Goal: Information Seeking & Learning: Learn about a topic

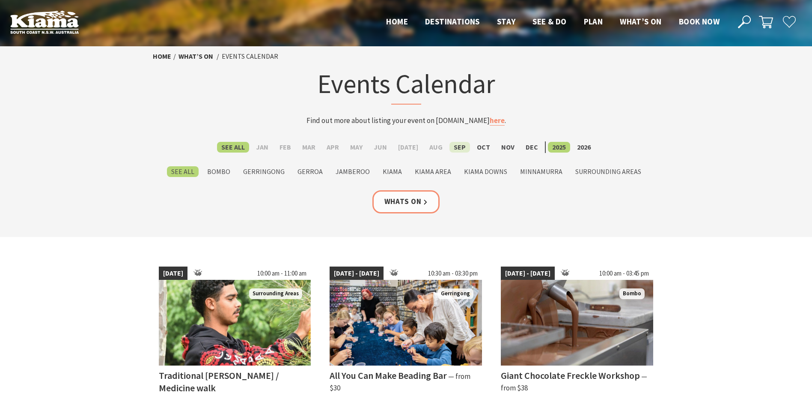
click at [450, 148] on label "Sep" at bounding box center [460, 147] width 21 height 11
click at [0, 0] on input "Sep" at bounding box center [0, 0] width 0 height 0
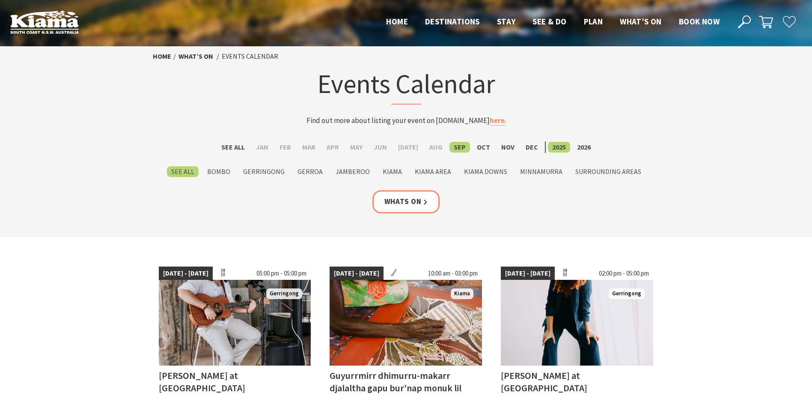
click at [478, 152] on li "Oct" at bounding box center [484, 147] width 22 height 12
click at [478, 146] on label "Oct" at bounding box center [484, 147] width 22 height 11
click at [0, 0] on input "Oct" at bounding box center [0, 0] width 0 height 0
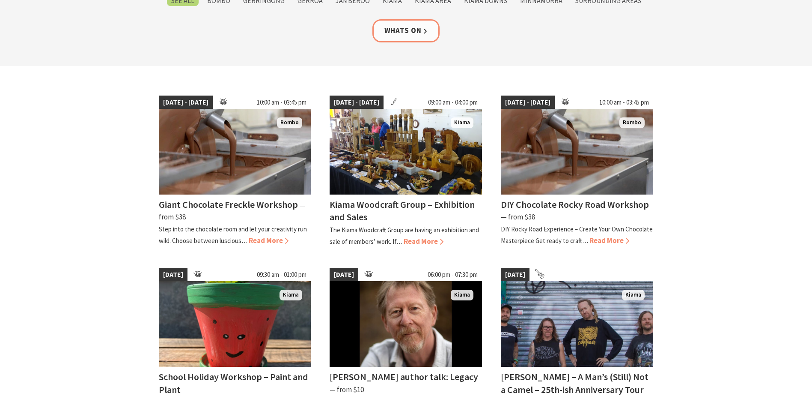
scroll to position [171, 0]
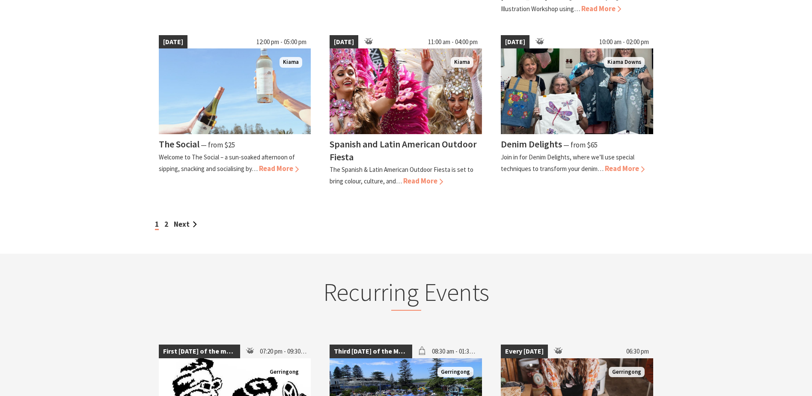
scroll to position [771, 0]
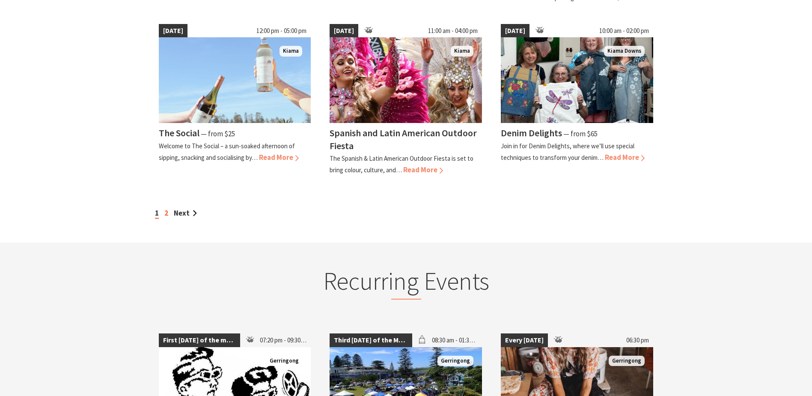
click at [165, 210] on link "2" at bounding box center [166, 212] width 4 height 9
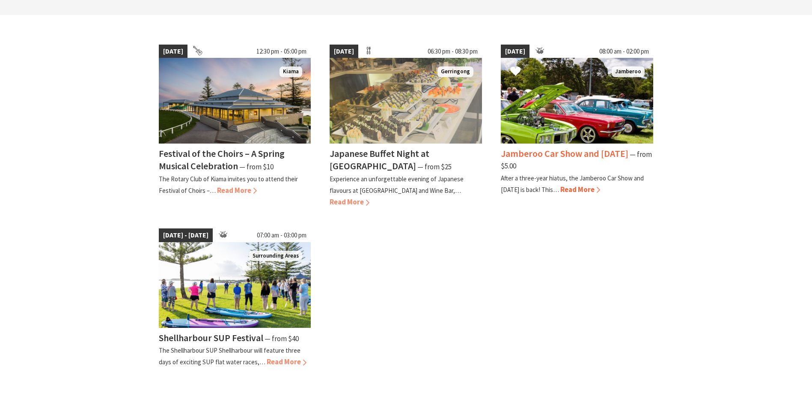
scroll to position [257, 0]
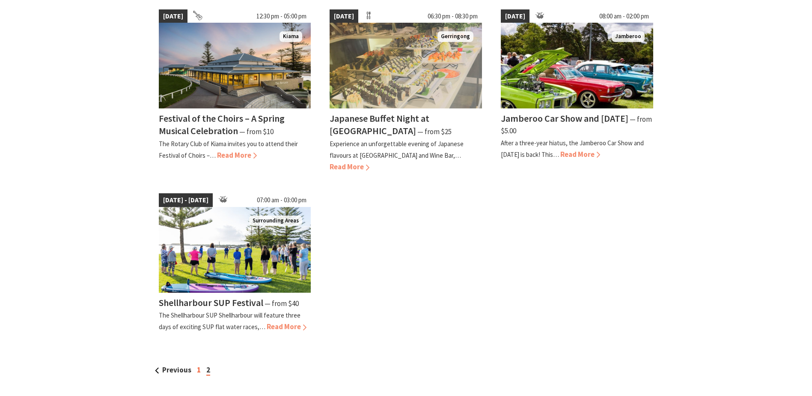
click at [197, 367] on link "1" at bounding box center [199, 369] width 4 height 9
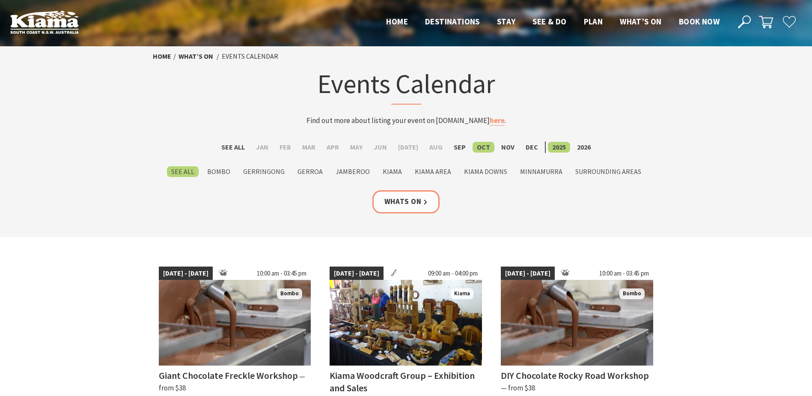
click at [555, 221] on section "Home What’s On Events Calendar Events Calendar Find out more about listing your…" at bounding box center [406, 141] width 812 height 191
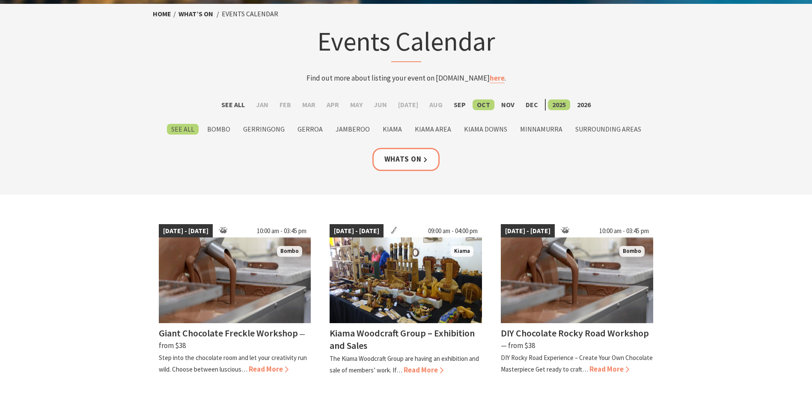
scroll to position [128, 0]
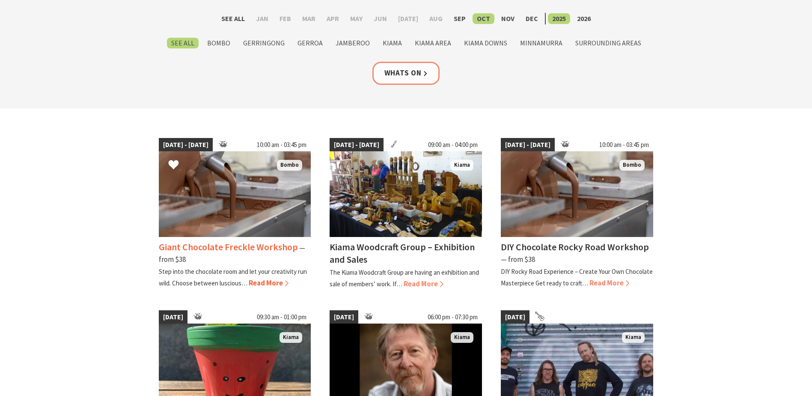
click at [260, 186] on img at bounding box center [235, 194] width 152 height 86
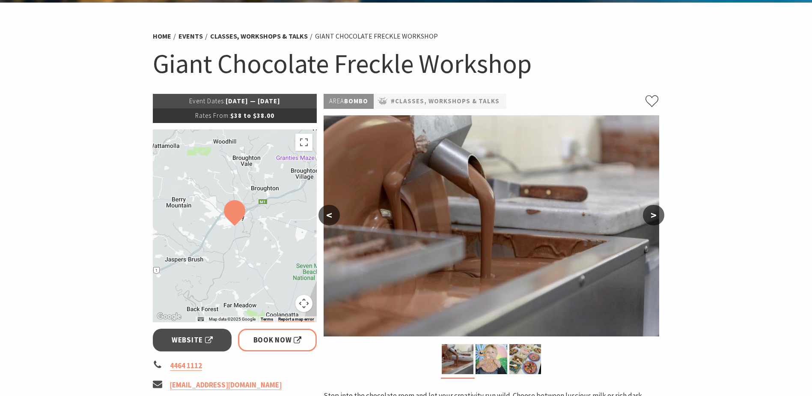
scroll to position [43, 0]
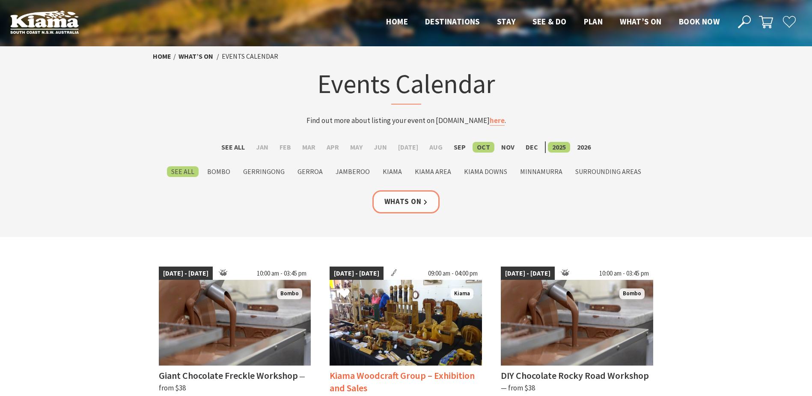
scroll to position [128, 0]
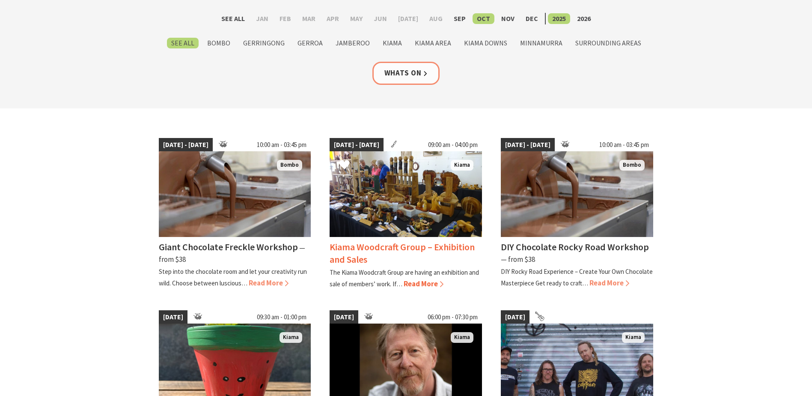
click at [430, 192] on img at bounding box center [406, 194] width 152 height 86
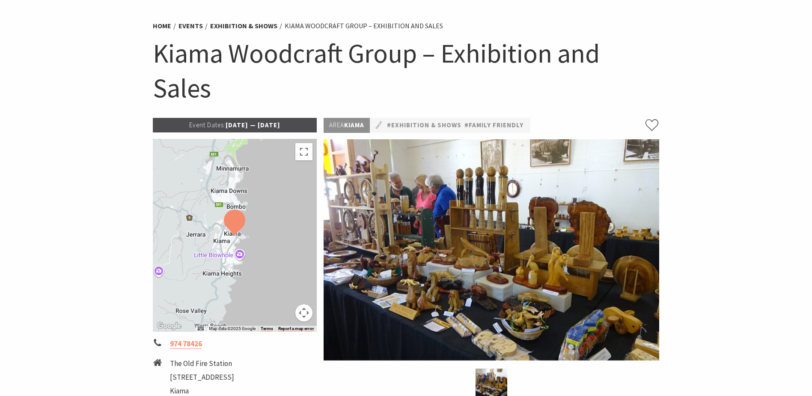
scroll to position [43, 0]
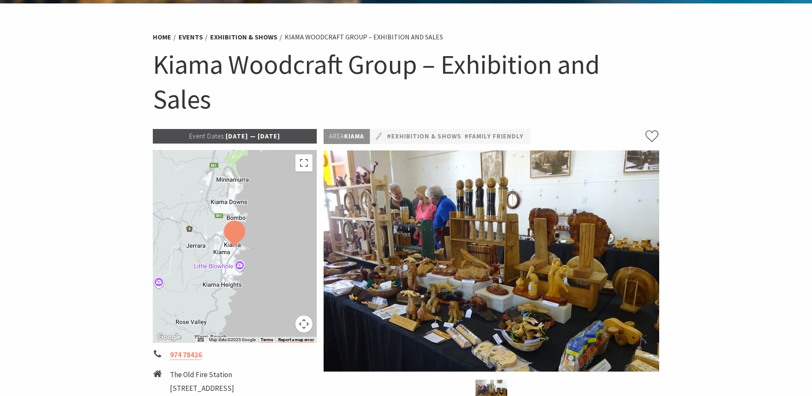
click at [244, 96] on h1 "Kiama Woodcraft Group – Exhibition and Sales" at bounding box center [406, 81] width 507 height 69
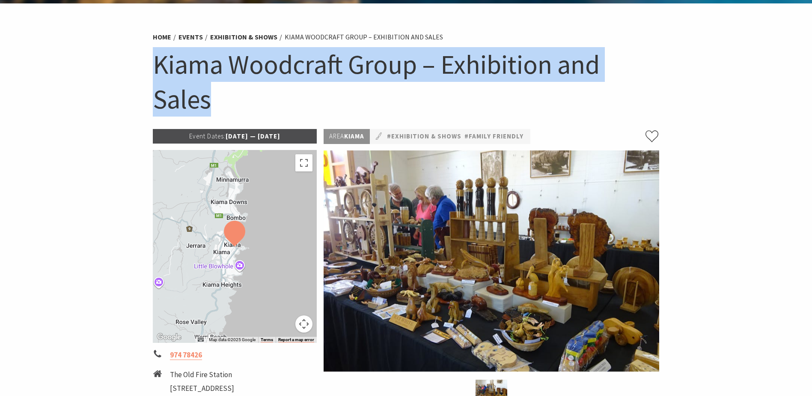
drag, startPoint x: 228, startPoint y: 100, endPoint x: 140, endPoint y: 69, distance: 93.7
click at [140, 69] on section "Home Events Exhibition & Shows Kiama Woodcraft Group – Exhibition and Sales Kia…" at bounding box center [406, 306] width 812 height 606
copy h1 "Kiama Woodcraft Group – Exhibition and Sales"
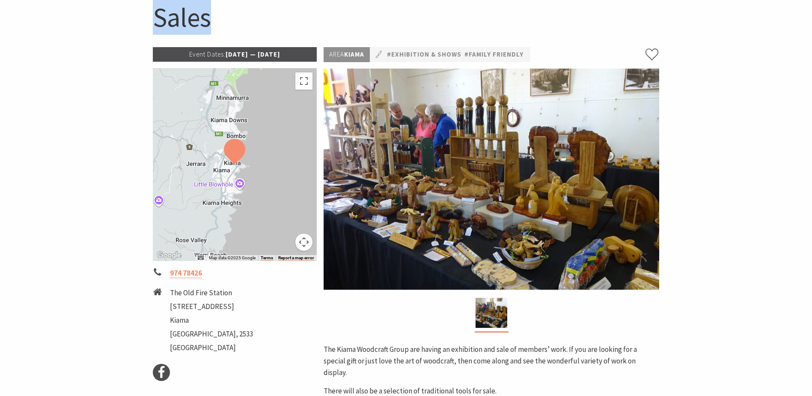
scroll to position [128, 0]
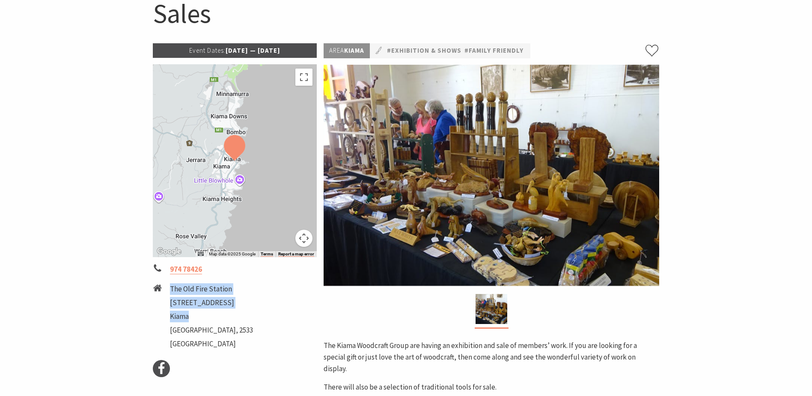
drag, startPoint x: 204, startPoint y: 313, endPoint x: 171, endPoint y: 290, distance: 40.0
click at [171, 290] on ul "The [GEOGRAPHIC_DATA] [STREET_ADDRESS]" at bounding box center [211, 317] width 83 height 69
copy ul "The [GEOGRAPHIC_DATA] [STREET_ADDRESS]"
drag, startPoint x: 304, startPoint y: 51, endPoint x: 209, endPoint y: 52, distance: 95.5
click at [209, 52] on p "Event Dates: 02 Oct 2025 — 08 Oct 2025" at bounding box center [235, 50] width 164 height 15
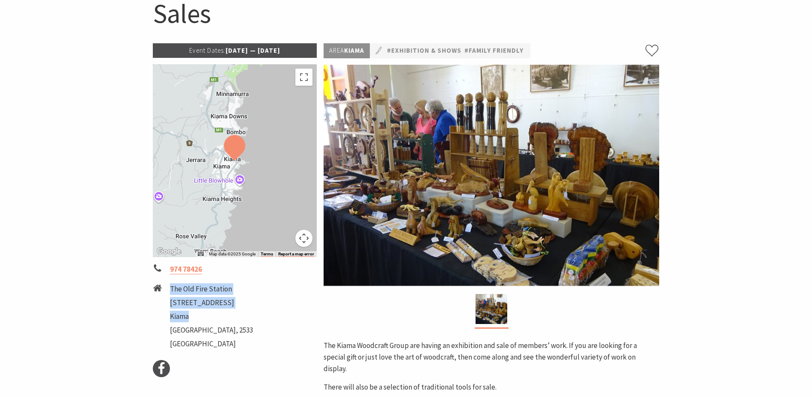
copy p ": 02 Oct 2025 — 08 Oct 2025"
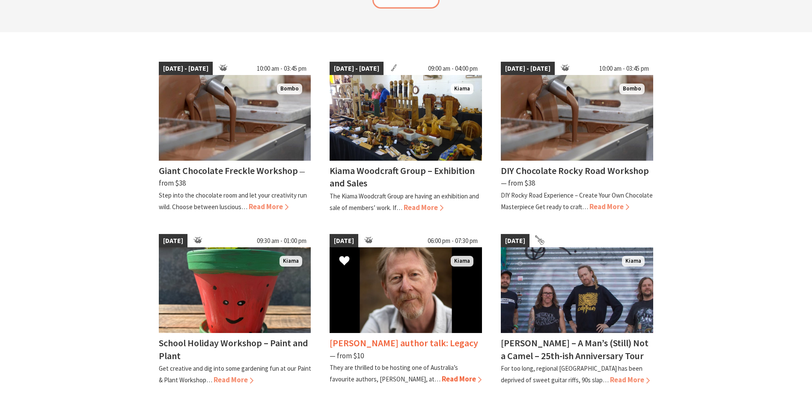
scroll to position [300, 0]
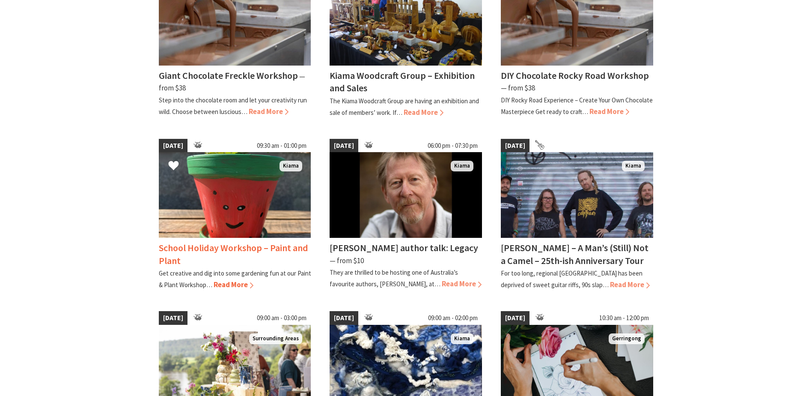
click at [245, 196] on img at bounding box center [235, 195] width 152 height 86
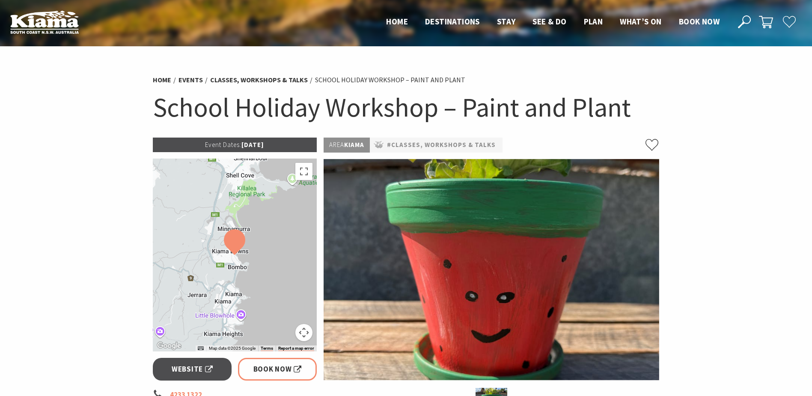
click at [666, 99] on section "Home Events Classes, Workshops & Talks School Holiday Workshop – Paint and Plan…" at bounding box center [406, 316] width 812 height 541
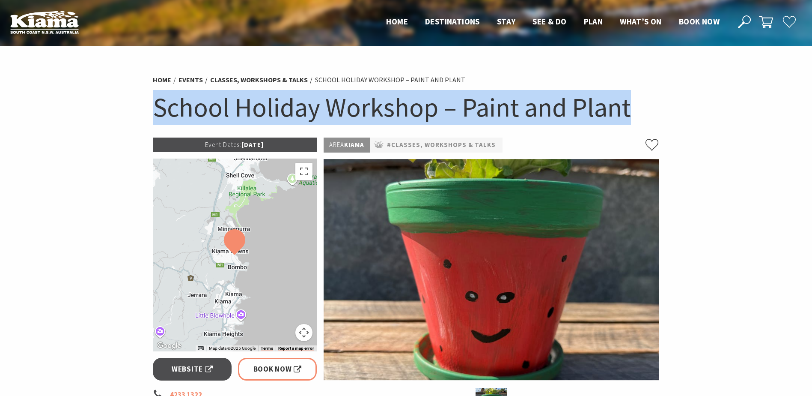
drag, startPoint x: 638, startPoint y: 107, endPoint x: 131, endPoint y: 133, distance: 506.8
click at [131, 133] on section "Home Events Classes, Workshops & Talks School Holiday Workshop – Paint and Plan…" at bounding box center [406, 316] width 812 height 541
copy h1 "School Holiday Workshop – Paint and Plant"
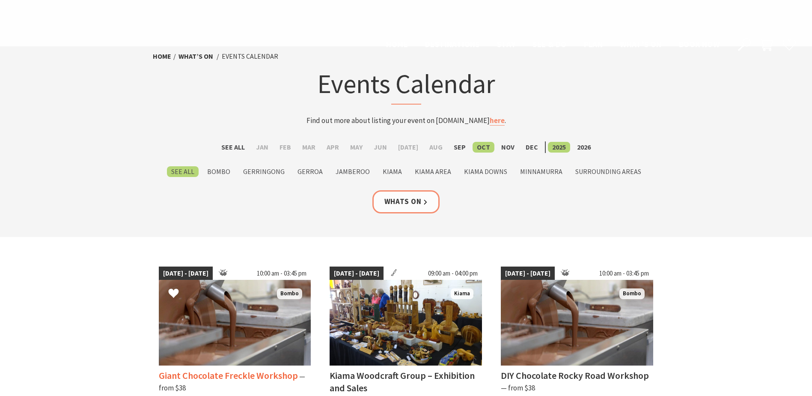
scroll to position [300, 0]
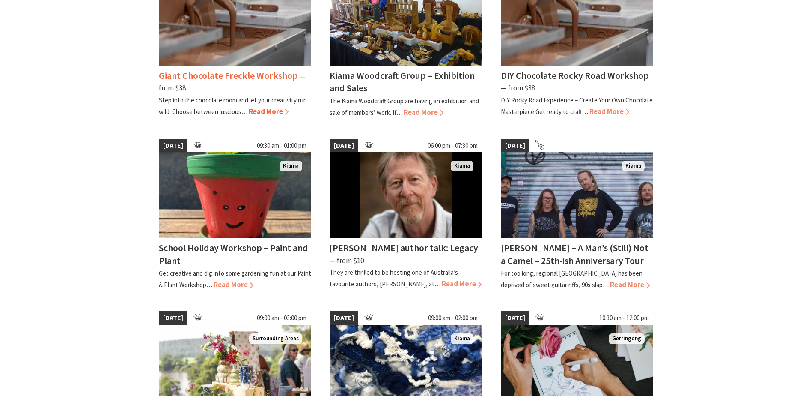
click at [188, 17] on img at bounding box center [235, 23] width 152 height 86
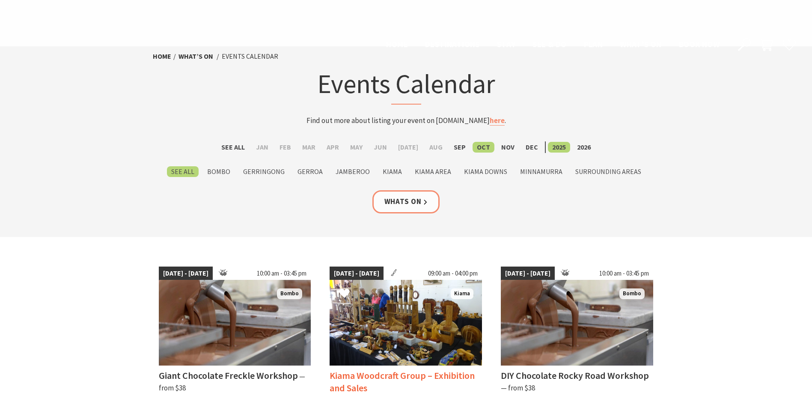
scroll to position [300, 0]
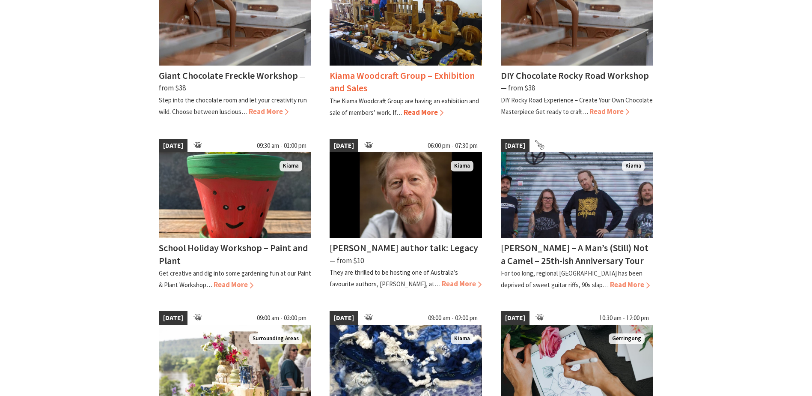
click at [394, 30] on img at bounding box center [406, 23] width 152 height 86
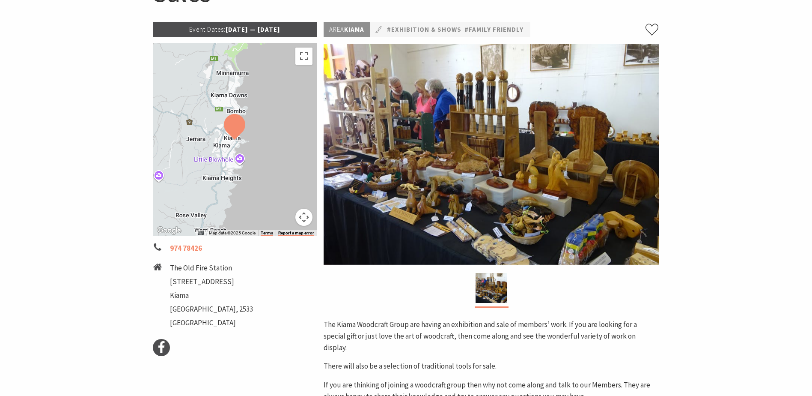
scroll to position [171, 0]
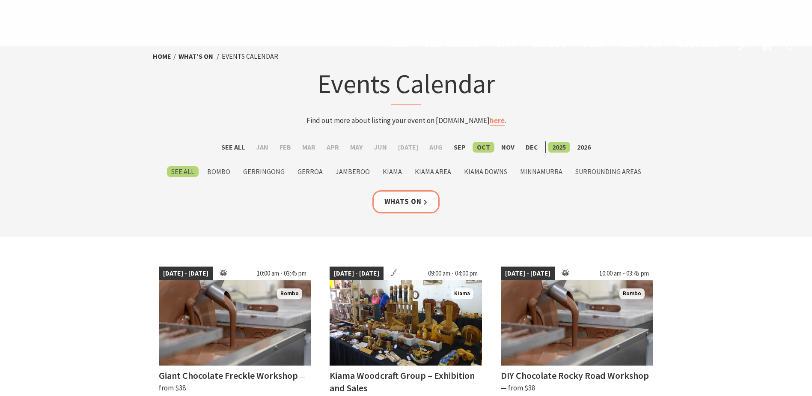
scroll to position [300, 0]
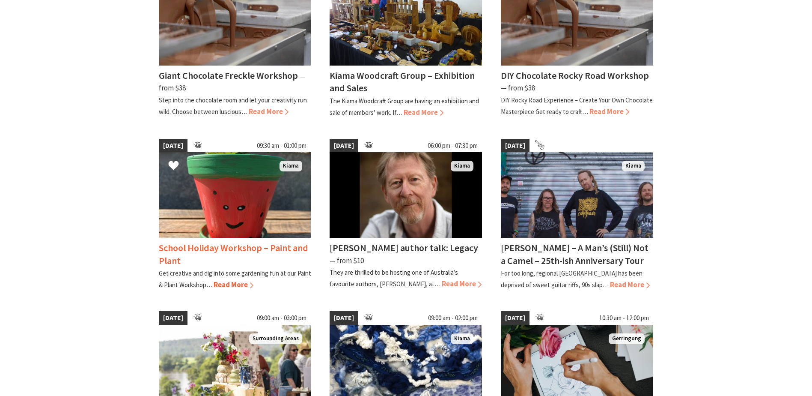
click at [253, 169] on img at bounding box center [235, 195] width 152 height 86
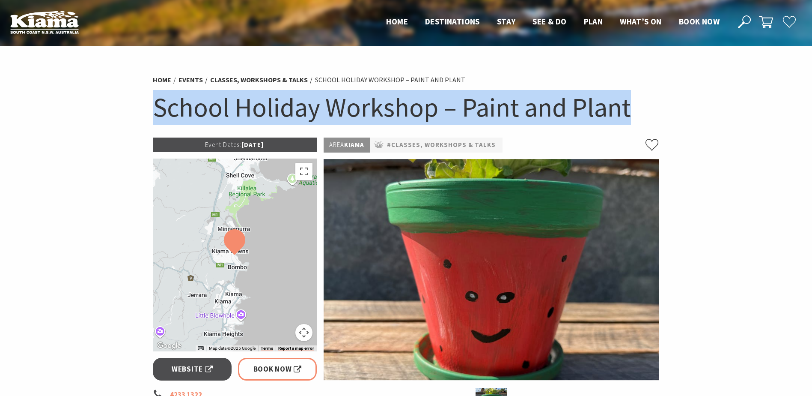
drag, startPoint x: 631, startPoint y: 115, endPoint x: 146, endPoint y: 119, distance: 485.2
click at [146, 119] on section "Home Events Classes, Workshops & Talks School Holiday Workshop – Paint and Plan…" at bounding box center [406, 316] width 812 height 541
copy h1 "School Holiday Workshop – Paint and Plant"
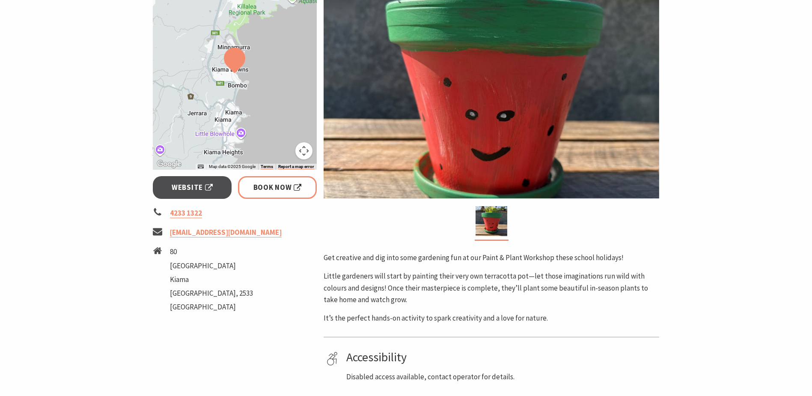
scroll to position [214, 0]
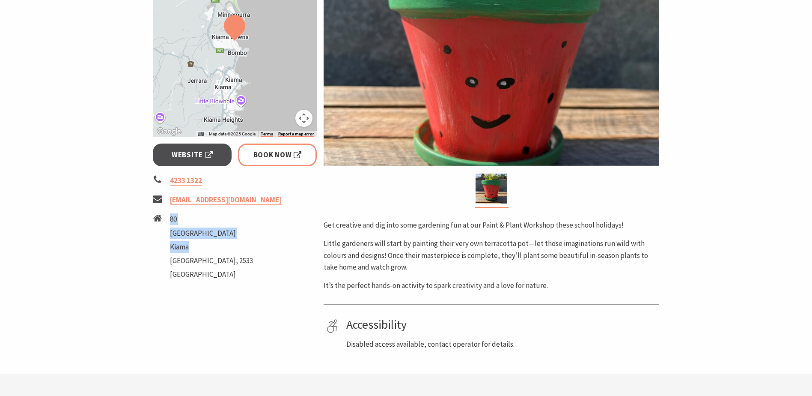
drag, startPoint x: 203, startPoint y: 251, endPoint x: 170, endPoint y: 222, distance: 43.4
click at [170, 222] on ul "80 Barney Street Kiama New South Wales, 2533 Australia" at bounding box center [211, 247] width 83 height 69
copy ul "80 Barney Street Kiama"
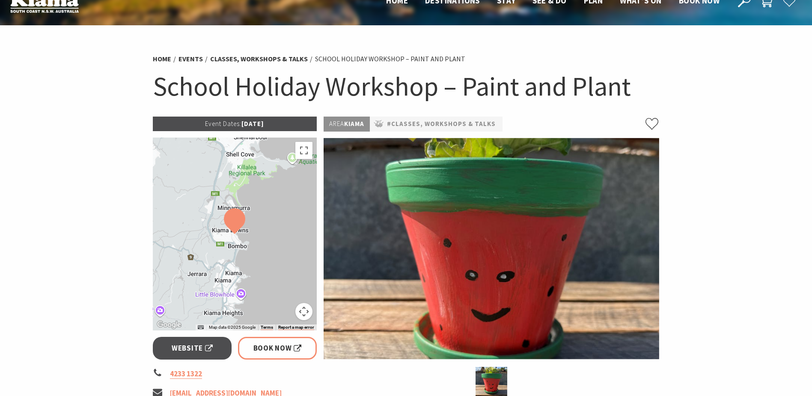
scroll to position [0, 0]
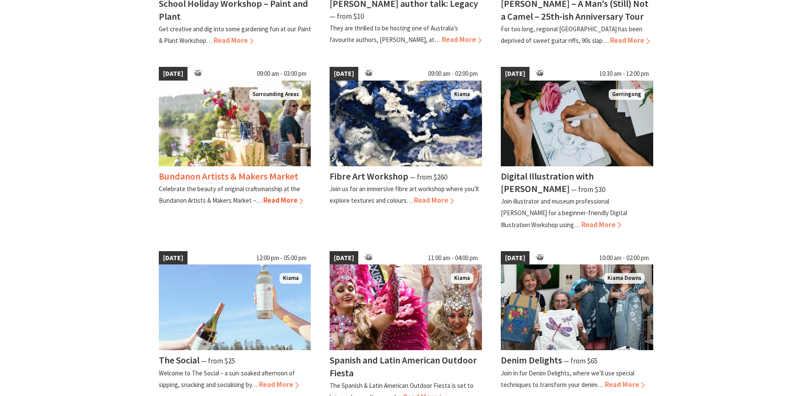
scroll to position [557, 0]
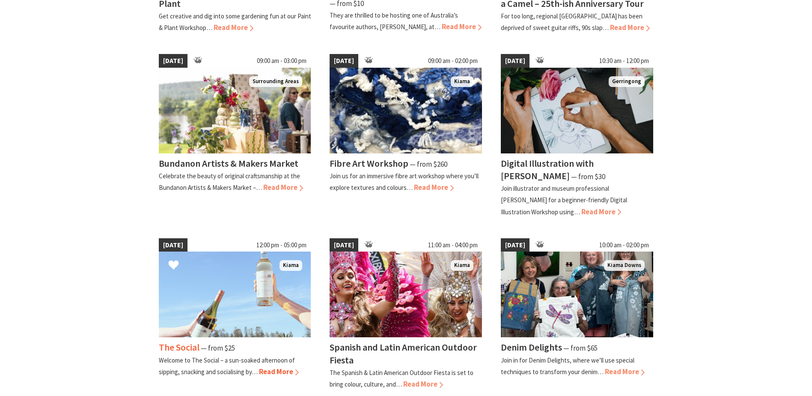
click at [180, 343] on h4 "The Social" at bounding box center [179, 347] width 41 height 12
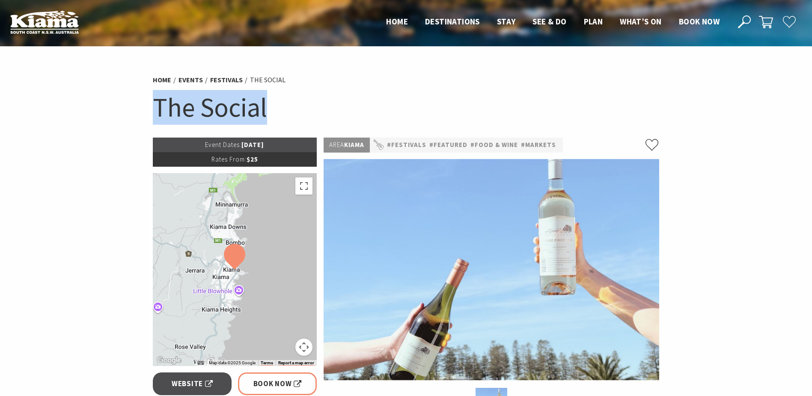
drag, startPoint x: 316, startPoint y: 119, endPoint x: 96, endPoint y: 105, distance: 221.4
copy h1 "The Social"
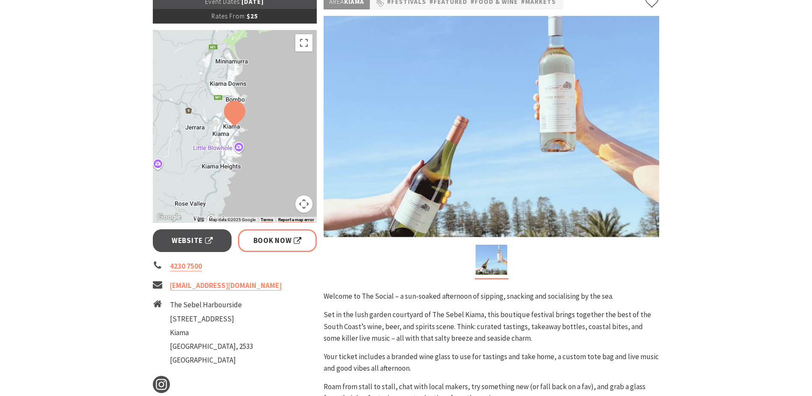
scroll to position [257, 0]
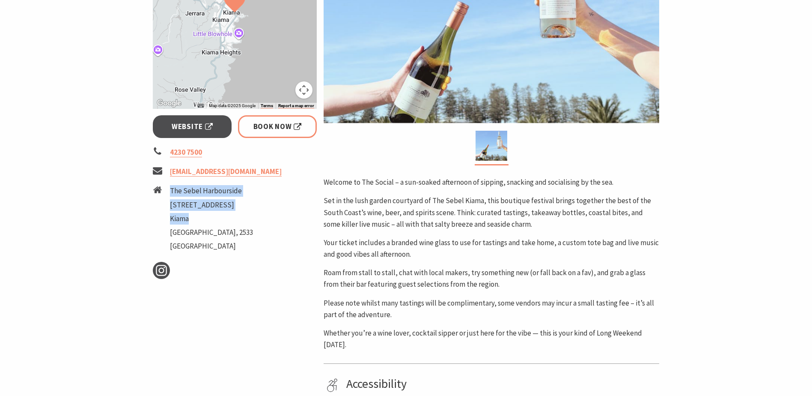
drag, startPoint x: 200, startPoint y: 220, endPoint x: 171, endPoint y: 189, distance: 42.7
click at [171, 189] on ul "The Sebel Harbourside 31 Shoalhaven St Kiama New South Wales, 2533 Australia" at bounding box center [211, 219] width 83 height 69
copy ul "The Sebel Harbourside 31 Shoalhaven St Kiama"
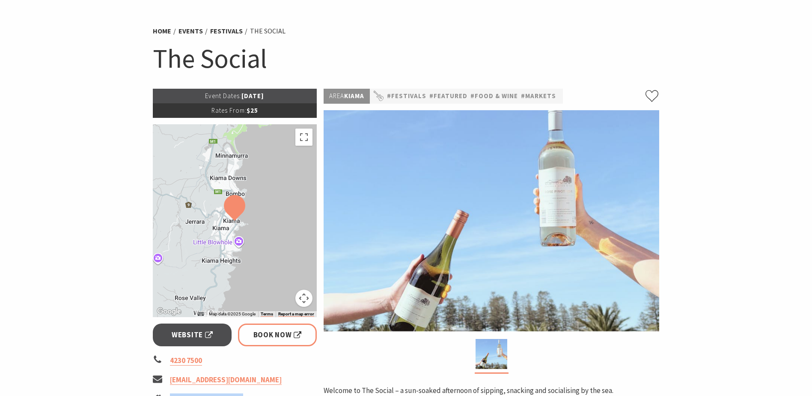
scroll to position [43, 0]
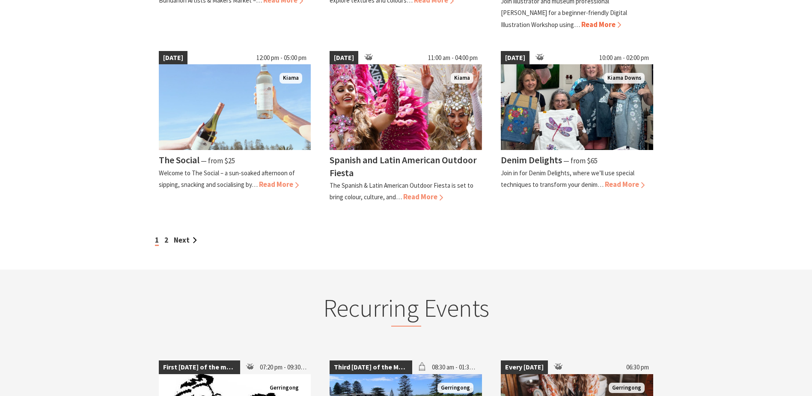
scroll to position [771, 0]
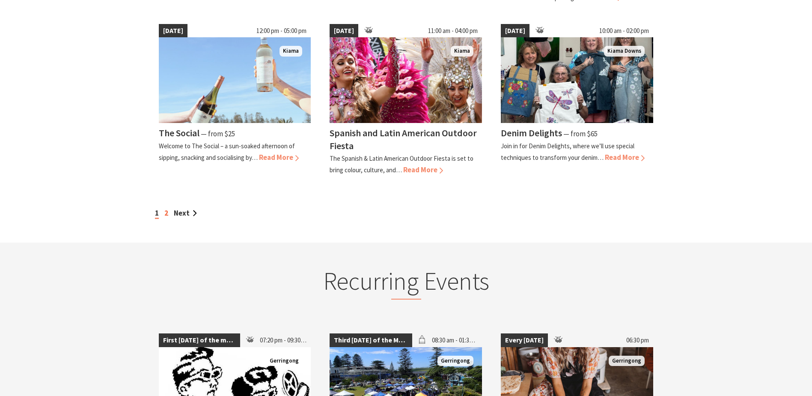
click at [166, 217] on link "2" at bounding box center [166, 212] width 4 height 9
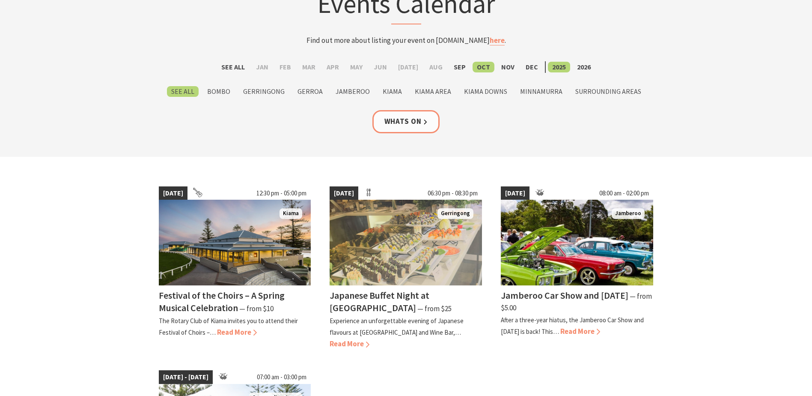
scroll to position [86, 0]
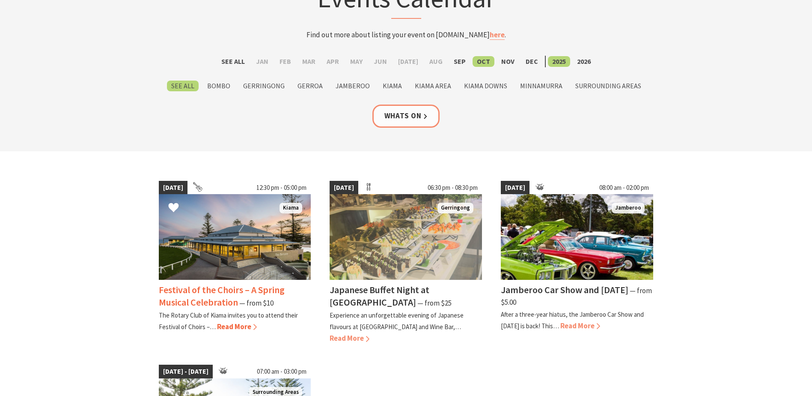
click at [220, 236] on img at bounding box center [235, 237] width 152 height 86
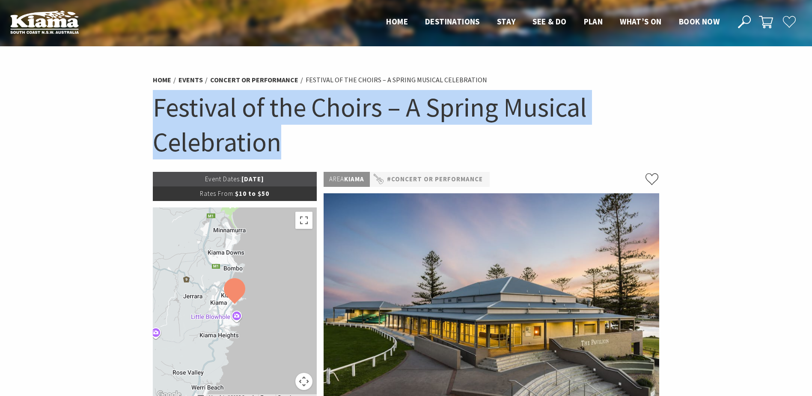
drag, startPoint x: 292, startPoint y: 152, endPoint x: 108, endPoint y: 115, distance: 187.7
click at [108, 115] on section "Home Events Concert or Performance Festival of the Choirs – A Spring Musical Ce…" at bounding box center [406, 375] width 812 height 658
copy h1 "Festival of the Choirs – A Spring Musical Celebration"
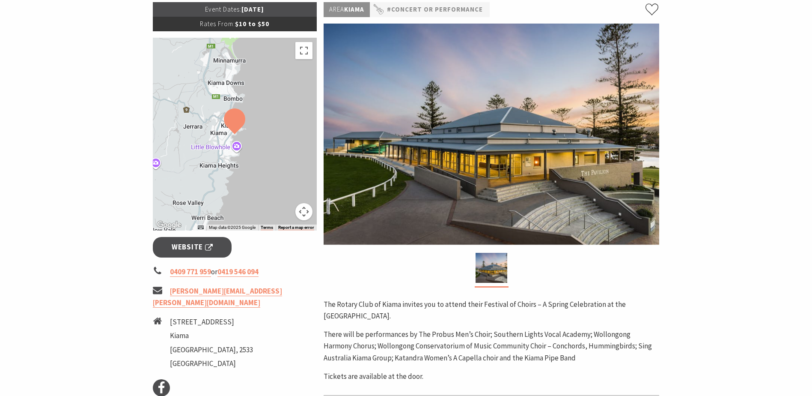
scroll to position [214, 0]
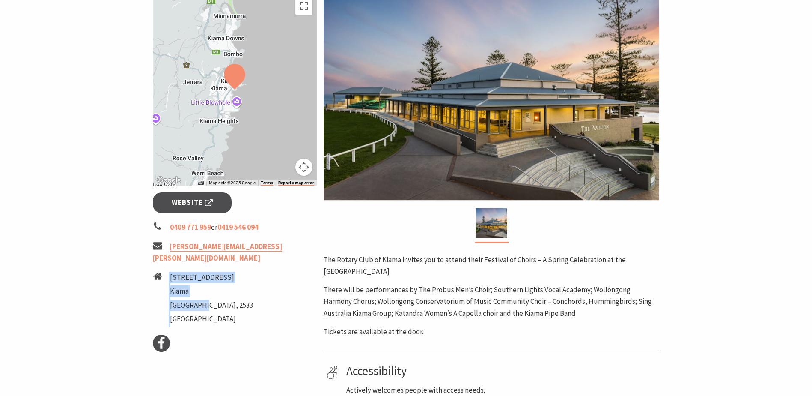
drag, startPoint x: 207, startPoint y: 287, endPoint x: 168, endPoint y: 271, distance: 41.5
click at [168, 272] on li "[STREET_ADDRESS]" at bounding box center [235, 299] width 164 height 55
drag, startPoint x: 168, startPoint y: 271, endPoint x: 224, endPoint y: 307, distance: 66.2
click at [224, 313] on li "[GEOGRAPHIC_DATA]" at bounding box center [211, 319] width 83 height 12
drag, startPoint x: 204, startPoint y: 278, endPoint x: 170, endPoint y: 263, distance: 37.4
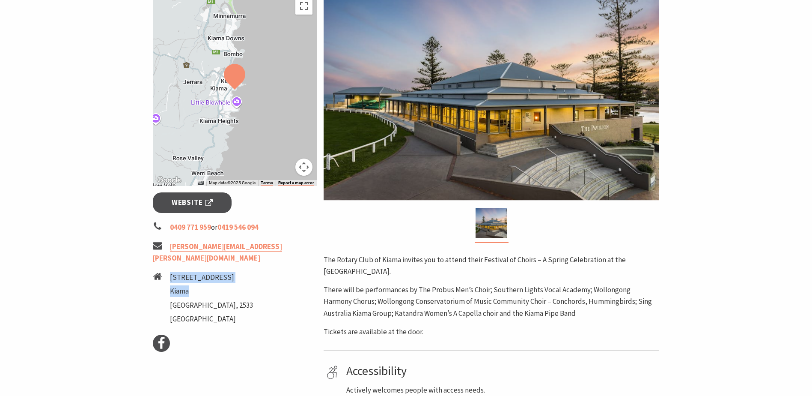
click at [170, 272] on ul "[STREET_ADDRESS]" at bounding box center [211, 299] width 83 height 55
copy ul "[STREET_ADDRESS]"
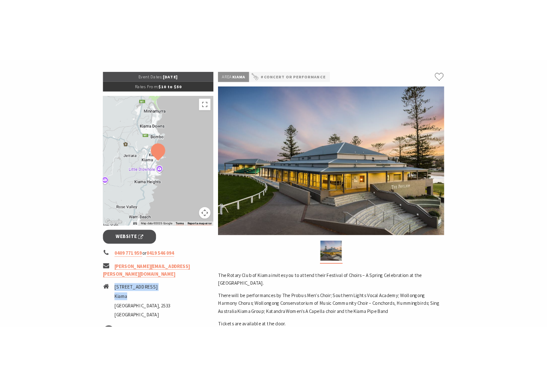
scroll to position [86, 0]
